Goal: Check status: Check status

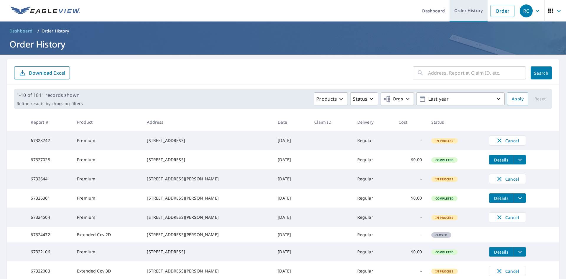
click at [464, 11] on link "Order History" at bounding box center [469, 11] width 38 height 22
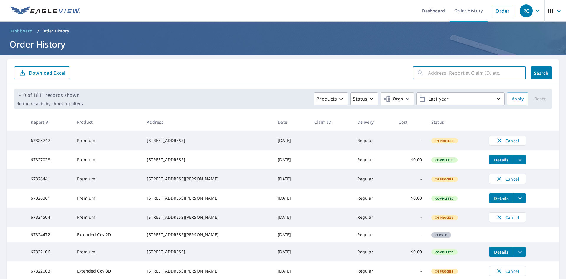
click at [433, 72] on input "text" at bounding box center [477, 73] width 98 height 17
type input "[GEOGRAPHIC_DATA]"
click at [541, 72] on span "Search" at bounding box center [541, 73] width 12 height 6
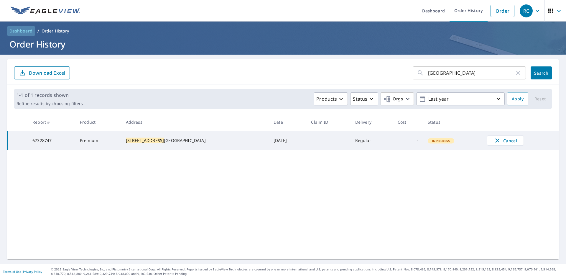
click at [25, 34] on link "Dashboard" at bounding box center [21, 30] width 28 height 9
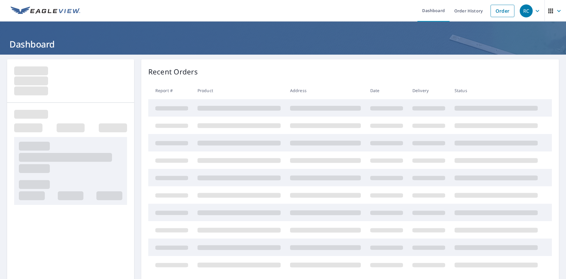
click at [24, 30] on header "Dashboard" at bounding box center [283, 38] width 566 height 33
